Goal: Information Seeking & Learning: Find specific fact

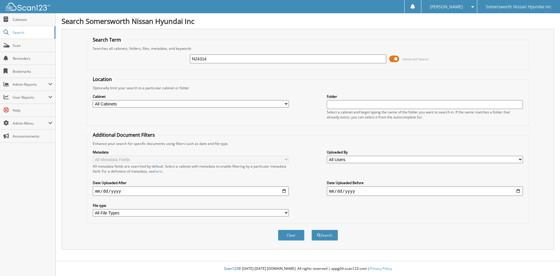
type input "N24314"
click at [312, 230] on button "Search" at bounding box center [325, 235] width 27 height 11
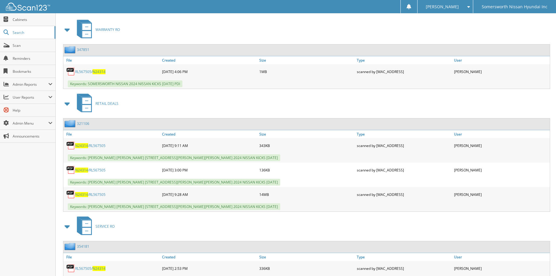
scroll to position [265, 0]
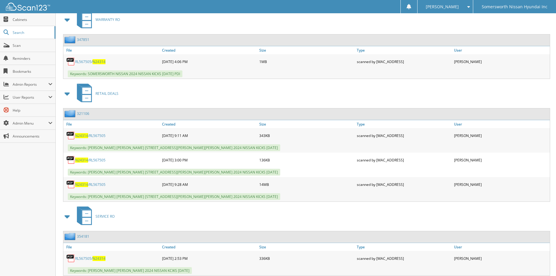
click at [81, 184] on span "N24314" at bounding box center [81, 184] width 13 height 5
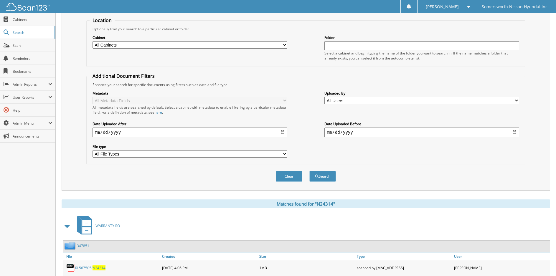
scroll to position [0, 0]
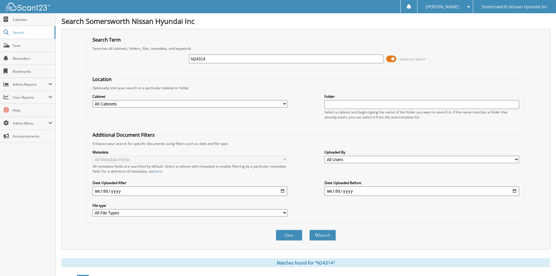
click at [275, 57] on input "N24314" at bounding box center [286, 58] width 195 height 9
type input "N24246"
click at [309, 230] on button "Search" at bounding box center [322, 235] width 27 height 11
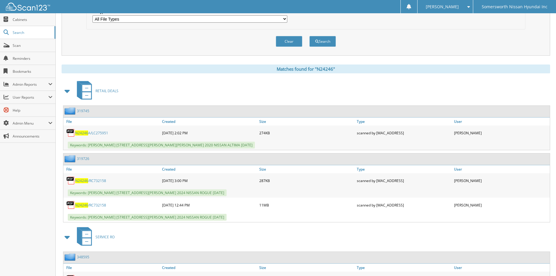
scroll to position [206, 0]
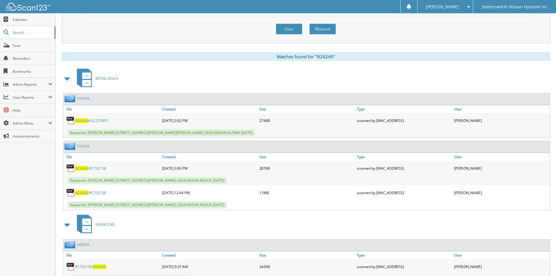
click at [84, 193] on span "N24246" at bounding box center [81, 192] width 13 height 5
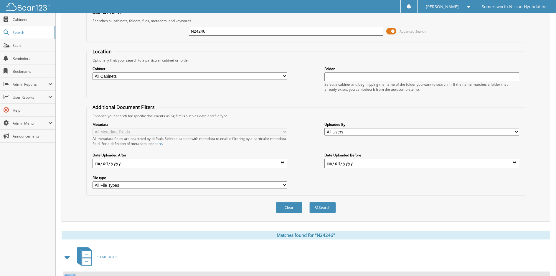
scroll to position [0, 0]
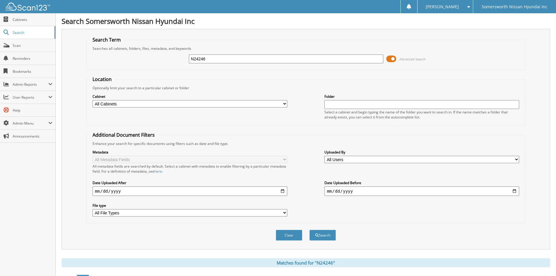
drag, startPoint x: 269, startPoint y: 58, endPoint x: -3, endPoint y: 81, distance: 272.6
type input "P7024"
click at [309, 230] on button "Search" at bounding box center [322, 235] width 27 height 11
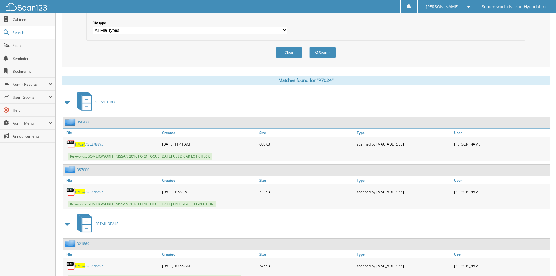
scroll to position [232, 0]
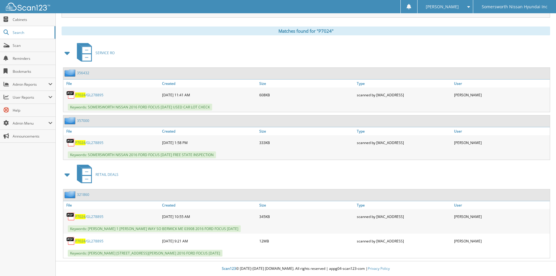
click at [82, 241] on span "P7024" at bounding box center [80, 241] width 10 height 5
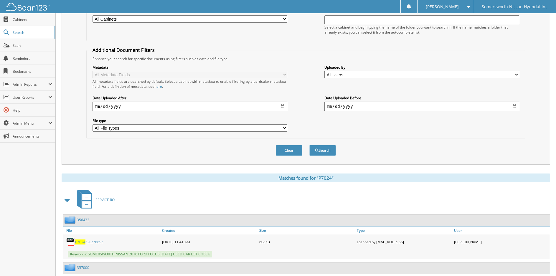
scroll to position [0, 0]
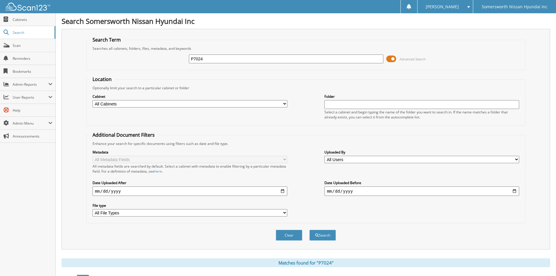
drag, startPoint x: 284, startPoint y: 58, endPoint x: 75, endPoint y: 72, distance: 209.4
click at [75, 72] on div "Search Term Searches all cabinets, folders, files, metadata, and keywords P7024…" at bounding box center [306, 139] width 488 height 221
type input "N24126"
click at [309, 230] on button "Search" at bounding box center [322, 235] width 27 height 11
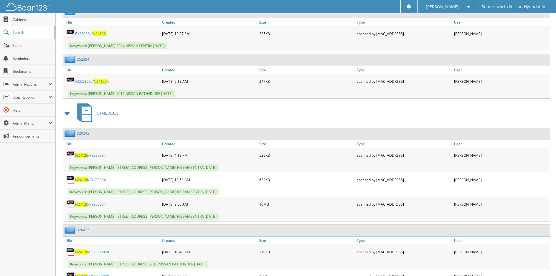
scroll to position [648, 0]
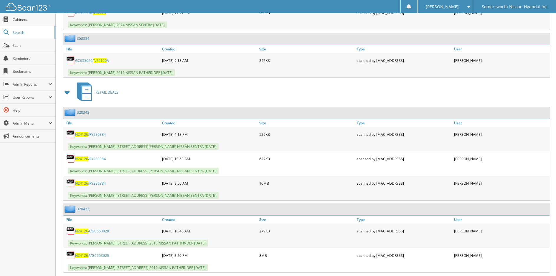
click at [85, 184] on span "N24126" at bounding box center [81, 183] width 13 height 5
click at [80, 133] on span "N24126" at bounding box center [81, 134] width 13 height 5
click at [82, 160] on span "N24126" at bounding box center [81, 158] width 13 height 5
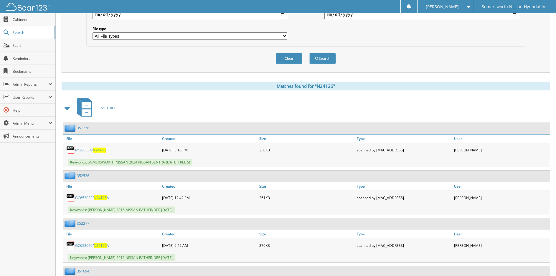
scroll to position [0, 0]
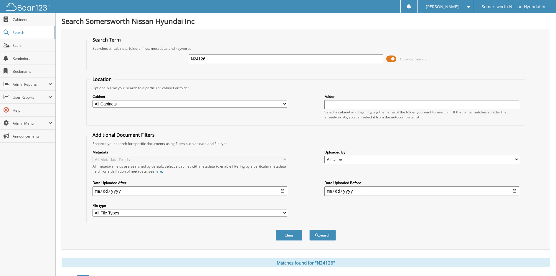
drag, startPoint x: 268, startPoint y: 61, endPoint x: 130, endPoint y: 67, distance: 138.3
click at [130, 67] on fieldset "Search Term Searches all cabinets, folders, files, metadata, and keywords N2412…" at bounding box center [305, 54] width 439 height 34
type input "N25100B"
click at [309, 230] on button "Search" at bounding box center [322, 235] width 27 height 11
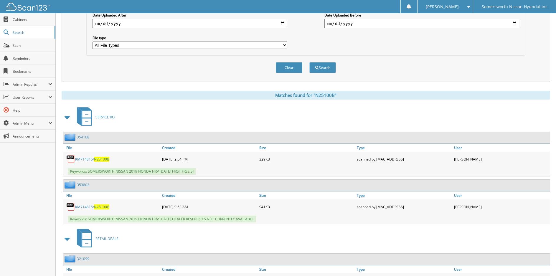
scroll to position [232, 0]
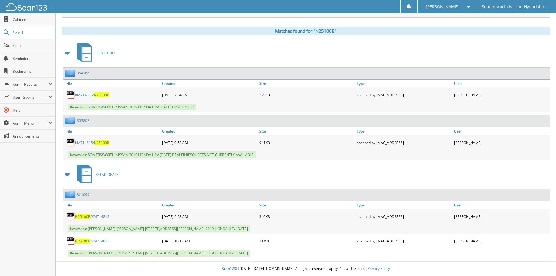
click at [82, 240] on span "N25100B" at bounding box center [82, 241] width 15 height 5
